Goal: Transaction & Acquisition: Purchase product/service

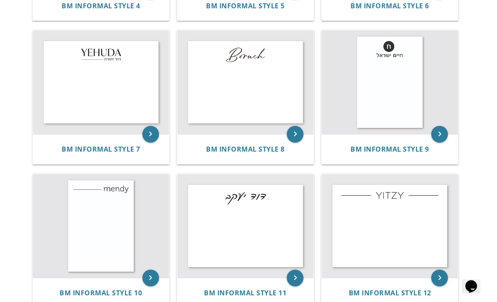
scroll to position [482, 0]
click at [80, 274] on img at bounding box center [101, 226] width 136 height 104
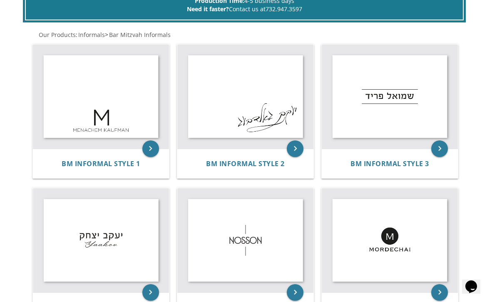
scroll to position [179, 0]
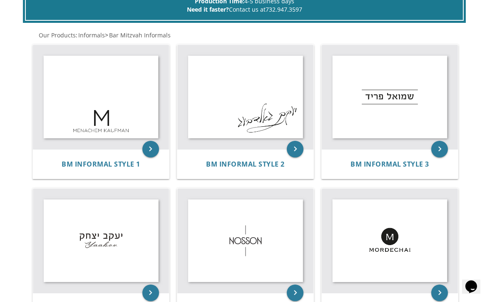
click at [187, 139] on img at bounding box center [245, 97] width 136 height 104
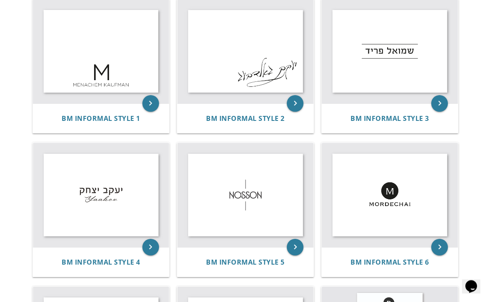
scroll to position [225, 0]
click at [78, 213] on img at bounding box center [101, 195] width 136 height 104
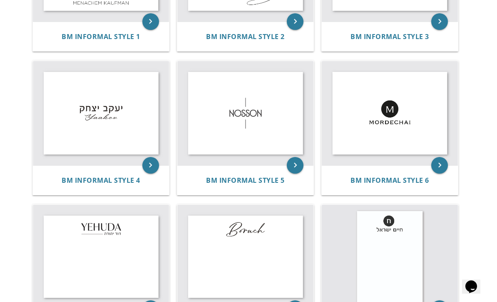
scroll to position [310, 0]
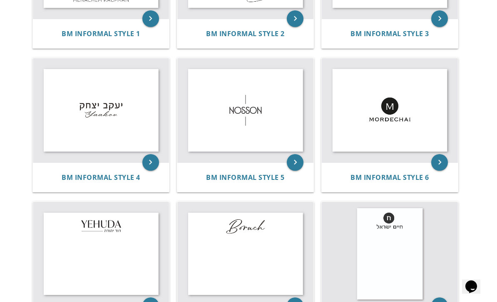
click at [53, 263] on img at bounding box center [101, 254] width 136 height 104
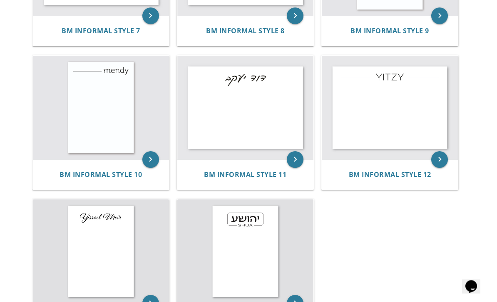
scroll to position [600, 0]
click at [214, 124] on img at bounding box center [245, 108] width 136 height 104
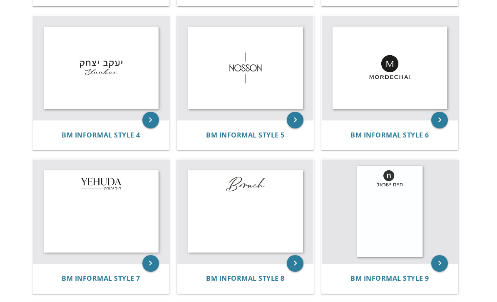
scroll to position [352, 0]
click at [363, 79] on img at bounding box center [389, 68] width 136 height 104
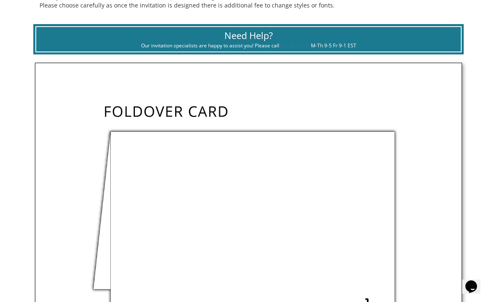
scroll to position [215, 0]
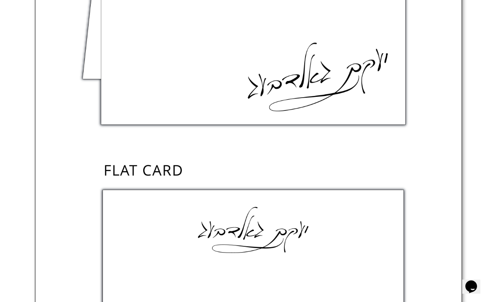
scroll to position [450, 0]
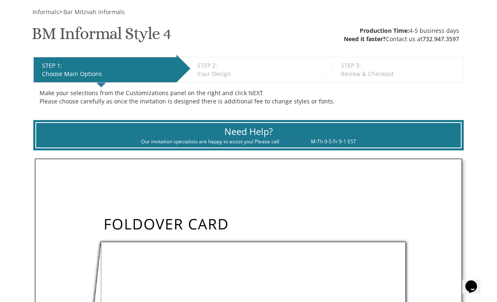
scroll to position [87, 0]
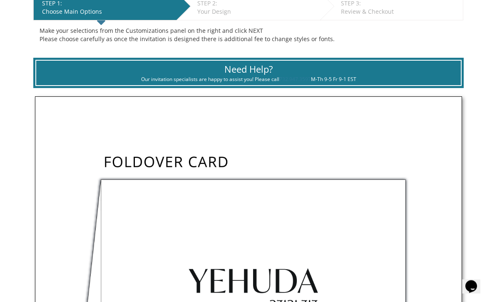
scroll to position [173, 0]
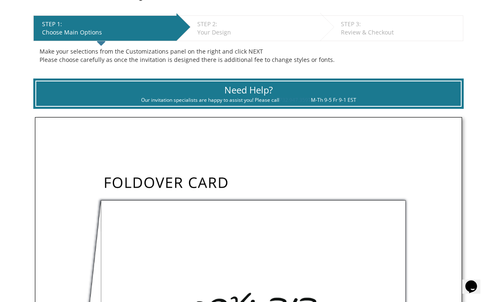
scroll to position [151, 0]
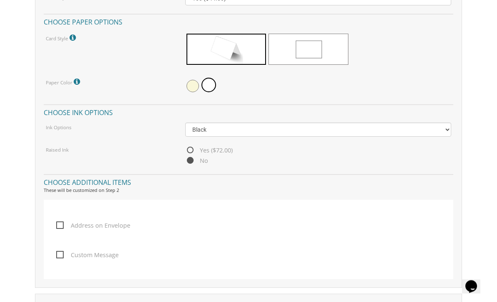
scroll to position [1052, 0]
click at [56, 223] on span "Address on Envelope" at bounding box center [93, 225] width 74 height 10
click at [56, 223] on input "Address on Envelope" at bounding box center [58, 224] width 5 height 5
click at [56, 226] on span "Address on Envelope" at bounding box center [93, 225] width 74 height 10
click at [56, 226] on input "Address on Envelope" at bounding box center [58, 224] width 5 height 5
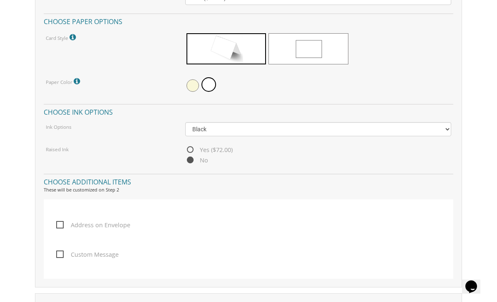
click at [59, 229] on label "Address on Envelope" at bounding box center [95, 235] width 78 height 30
click at [59, 227] on input "Address on Envelope" at bounding box center [58, 224] width 5 height 5
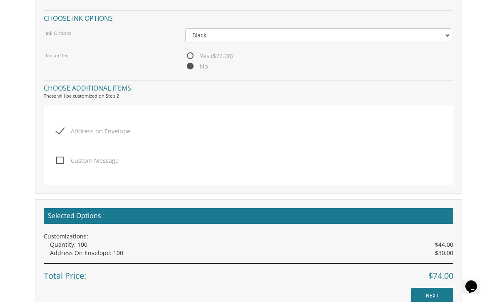
scroll to position [1147, 0]
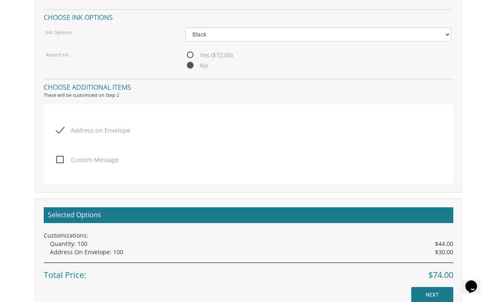
click at [61, 128] on span "Address on Envelope" at bounding box center [93, 130] width 74 height 10
click at [61, 128] on input "Address on Envelope" at bounding box center [58, 129] width 5 height 5
checkbox input "false"
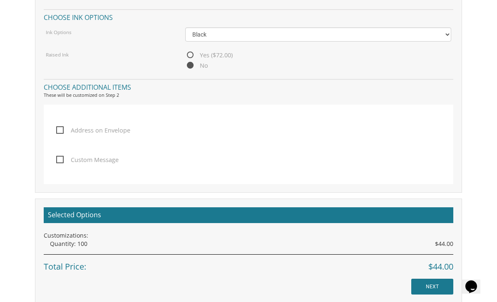
click at [426, 285] on input "NEXT" at bounding box center [432, 287] width 42 height 16
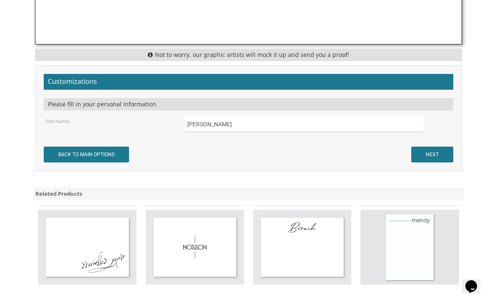
scroll to position [879, 0]
click at [438, 148] on input "NEXT" at bounding box center [432, 155] width 42 height 16
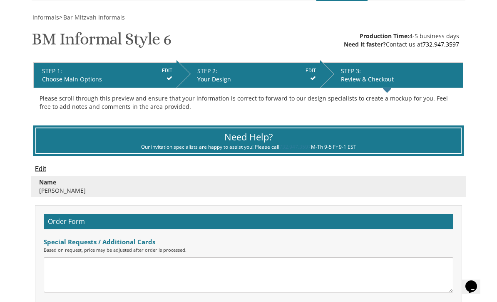
scroll to position [113, 0]
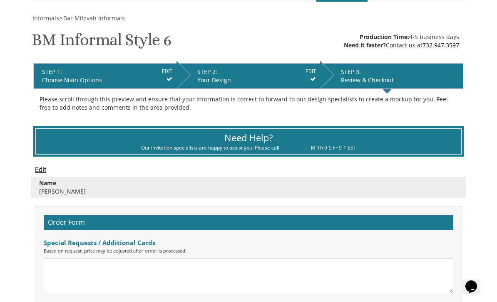
click at [57, 77] on div "Choose Main Options" at bounding box center [107, 80] width 130 height 8
click at [84, 76] on div "Choose Main Options" at bounding box center [107, 80] width 130 height 8
click at [158, 76] on div "Choose Main Options" at bounding box center [107, 80] width 130 height 8
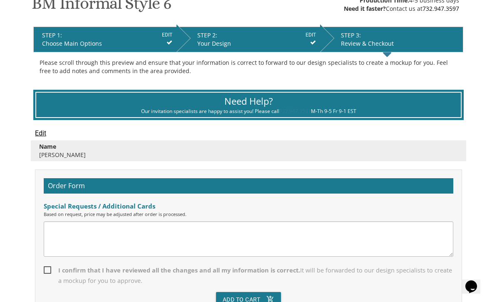
scroll to position [148, 0]
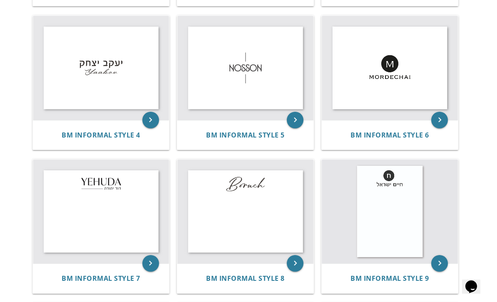
click at [352, 78] on img at bounding box center [389, 68] width 136 height 104
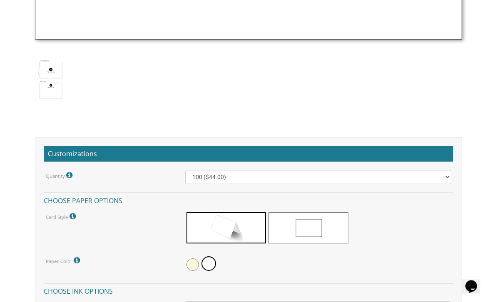
scroll to position [872, 0]
click at [307, 236] on span at bounding box center [308, 228] width 80 height 31
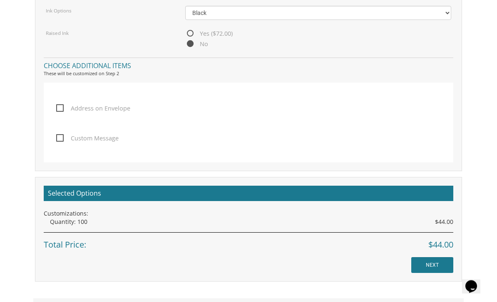
scroll to position [1141, 0]
click at [430, 267] on input "NEXT" at bounding box center [432, 265] width 42 height 16
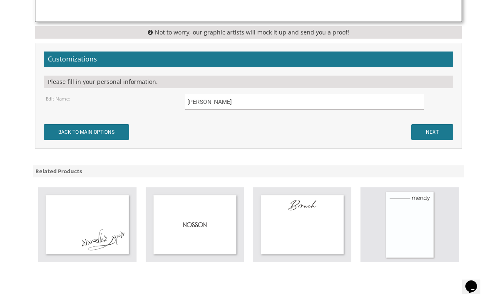
scroll to position [906, 0]
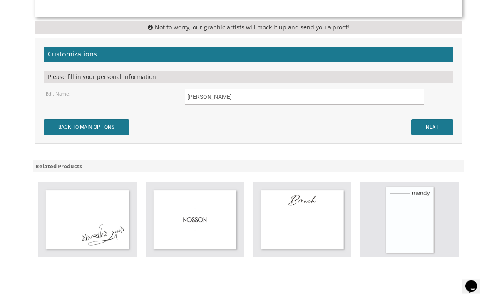
click at [426, 126] on input "NEXT" at bounding box center [432, 128] width 42 height 16
click at [423, 120] on input "NEXT" at bounding box center [432, 128] width 42 height 16
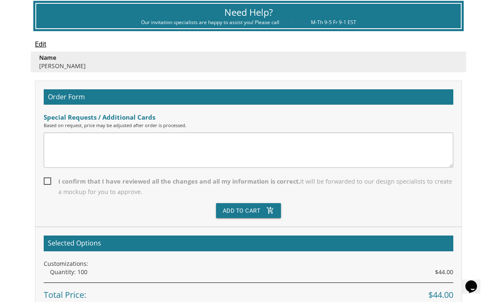
scroll to position [238, 0]
click at [51, 172] on div "Order Form Special Requests / Additional Cards Based on request, price may be a…" at bounding box center [248, 154] width 426 height 147
click at [45, 178] on span "I confirm that I have reviewed all the changes and all my information is correc…" at bounding box center [248, 187] width 409 height 21
click at [45, 178] on input "I confirm that I have reviewed all the changes and all my information is correc…" at bounding box center [46, 180] width 5 height 5
checkbox input "true"
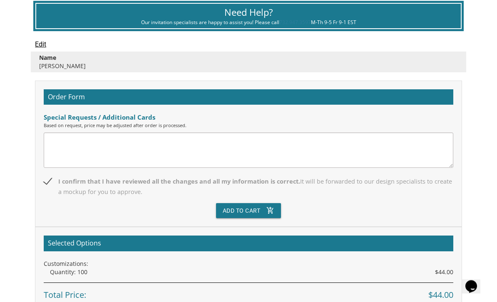
scroll to position [239, 0]
click at [232, 210] on button "Add To Cart add_shopping_cart" at bounding box center [248, 210] width 65 height 15
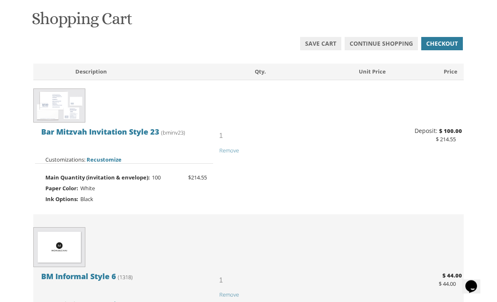
scroll to position [127, 0]
click at [226, 147] on span "Remove" at bounding box center [229, 150] width 20 height 7
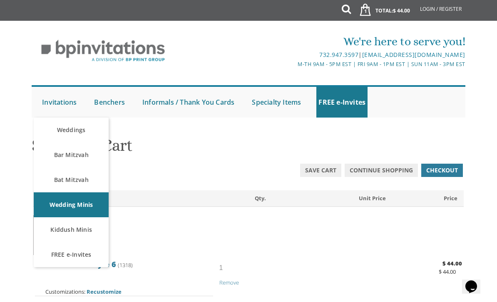
click at [63, 154] on link "Bar Mitzvah" at bounding box center [71, 155] width 75 height 25
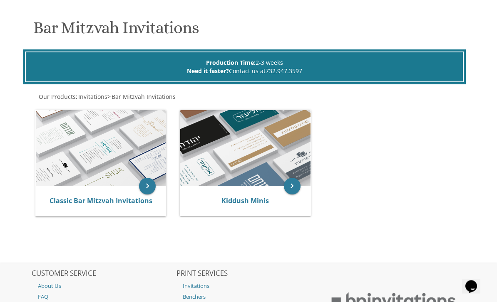
scroll to position [118, 0]
click at [72, 202] on link "Classic Bar Mitzvah Invitations" at bounding box center [100, 200] width 103 height 9
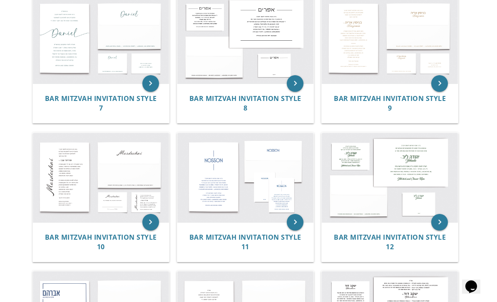
scroll to position [482, 0]
